Goal: Use online tool/utility: Use online tool/utility

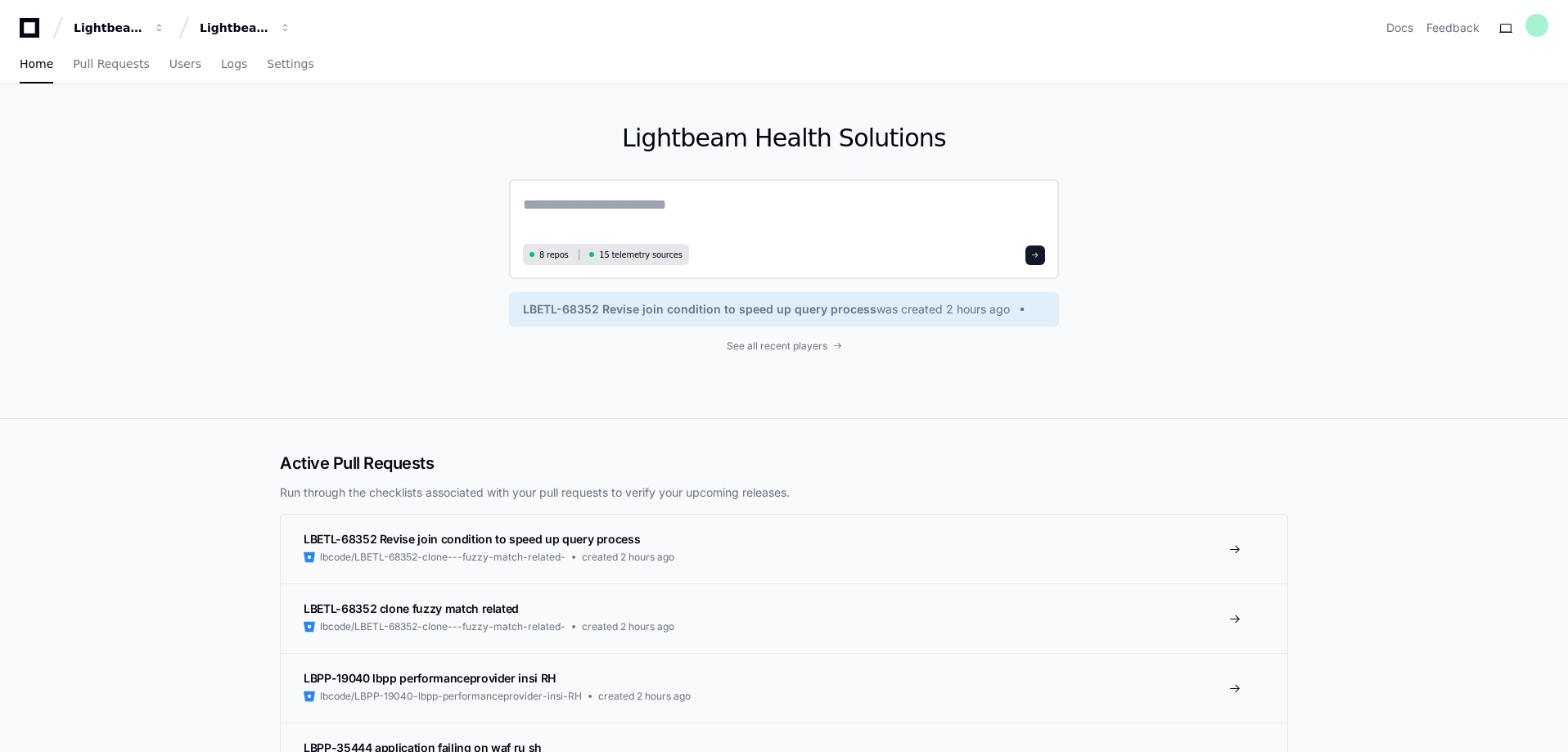
click at [620, 209] on textarea at bounding box center [784, 215] width 522 height 45
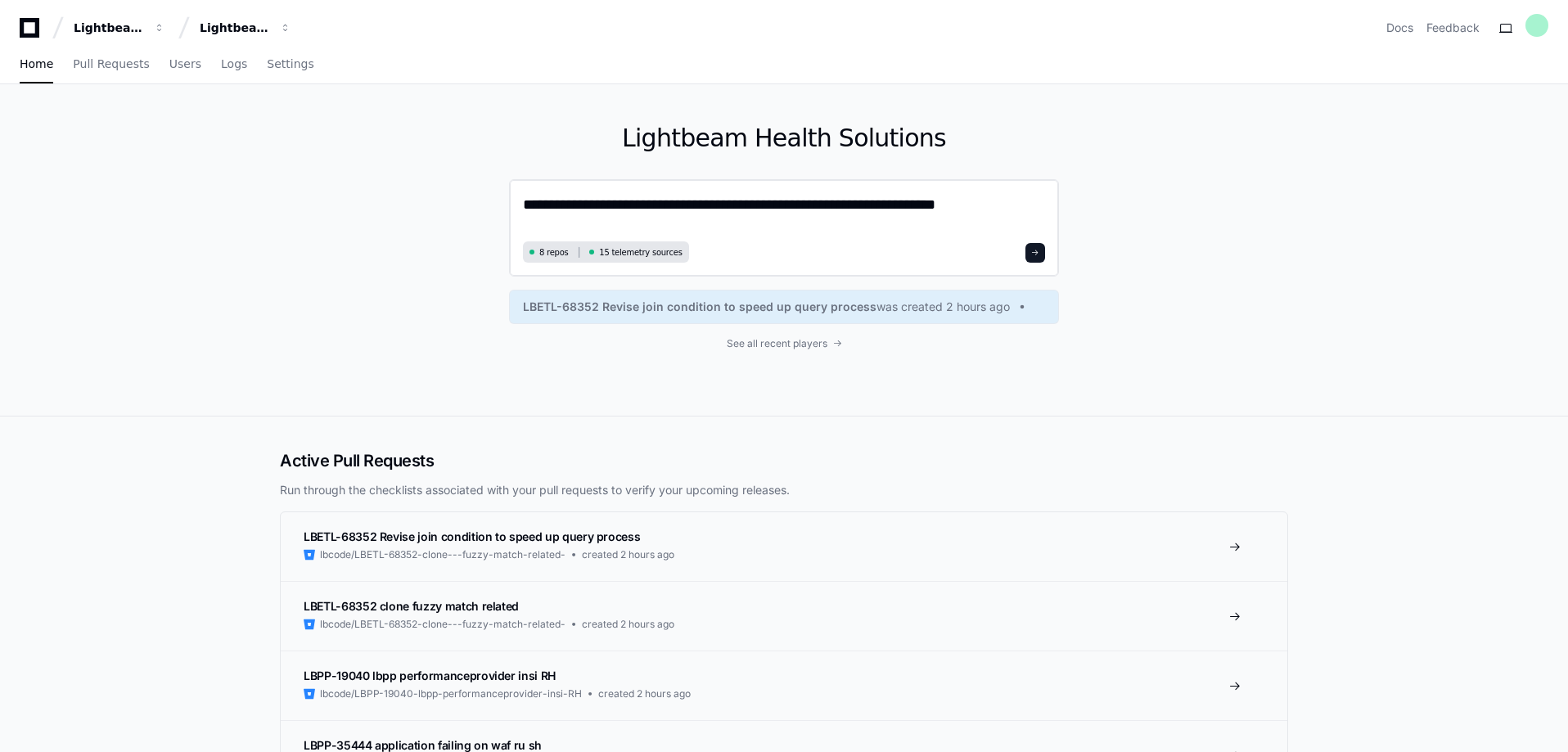
type textarea "**********"
click at [1045, 248] on button at bounding box center [1035, 253] width 19 height 19
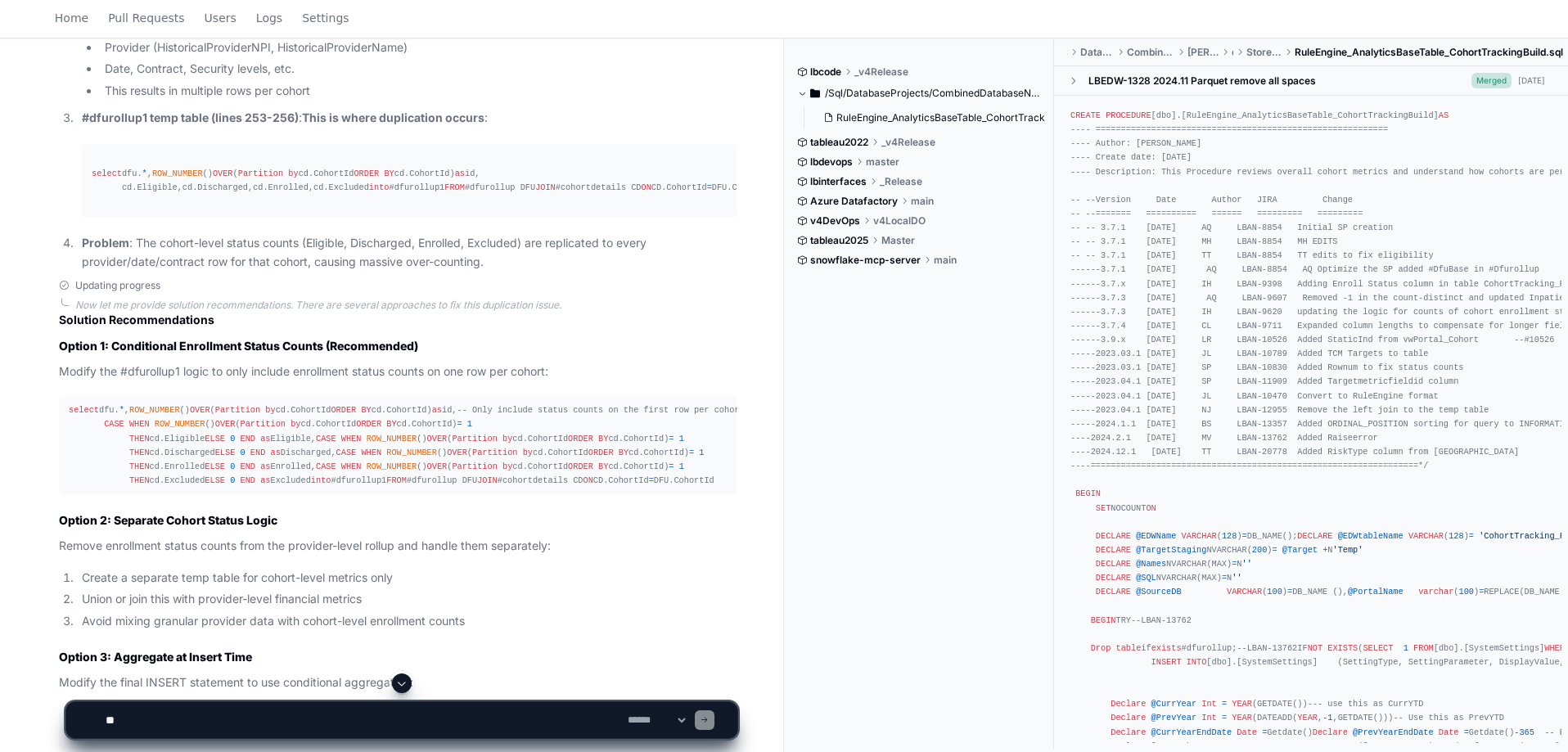
scroll to position [1364, 0]
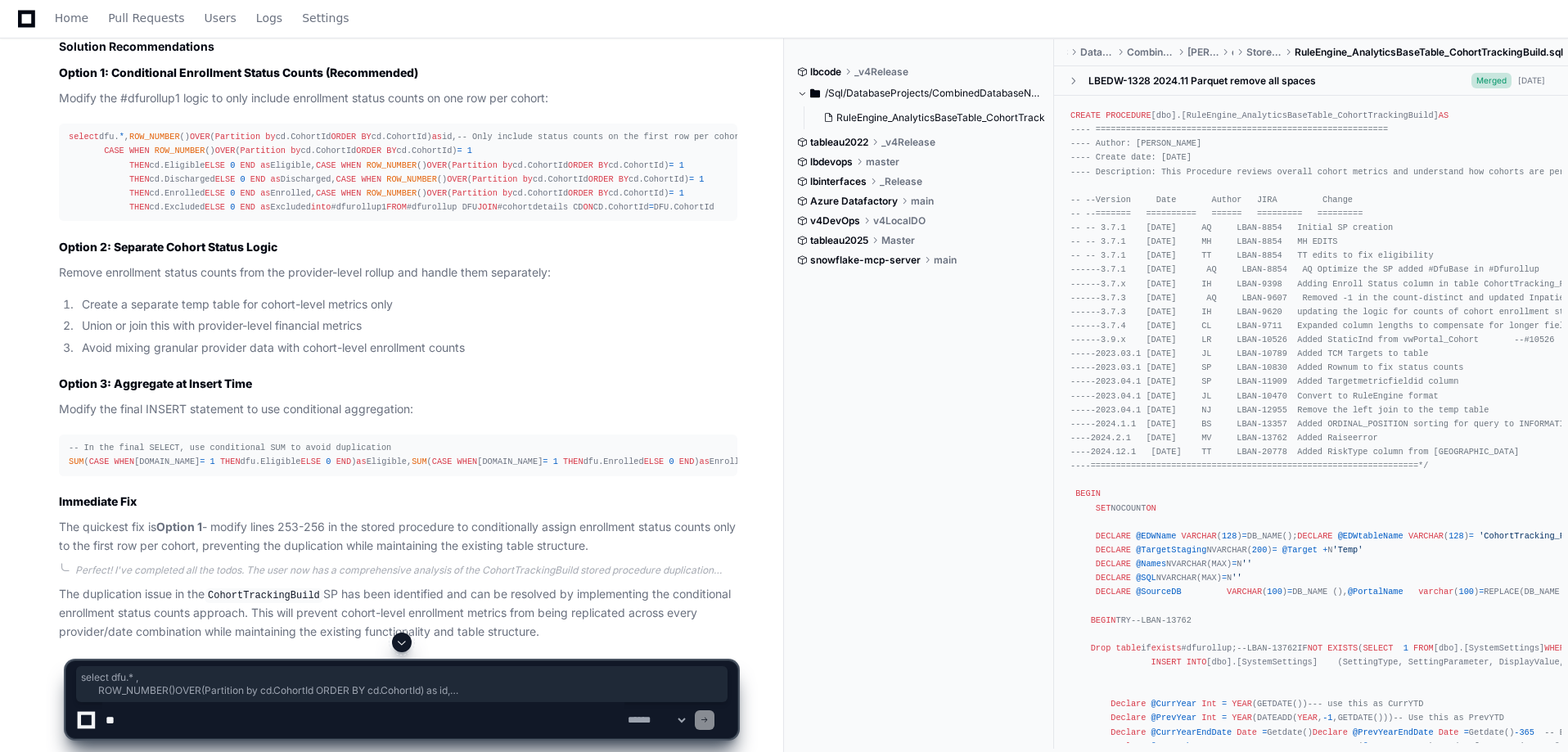
drag, startPoint x: 70, startPoint y: 181, endPoint x: 315, endPoint y: 373, distance: 311.3
click at [315, 221] on pre "select dfu. * , ROW_NUMBER () OVER ( Partition by cd.CohortId ORDER BY cd.Cohor…" at bounding box center [398, 172] width 679 height 97
copy div "select dfu. * , ROW_NUMBER () OVER ( Partition by cd.CohortId ORDER BY cd.Cohor…"
